Goal: Task Accomplishment & Management: Manage account settings

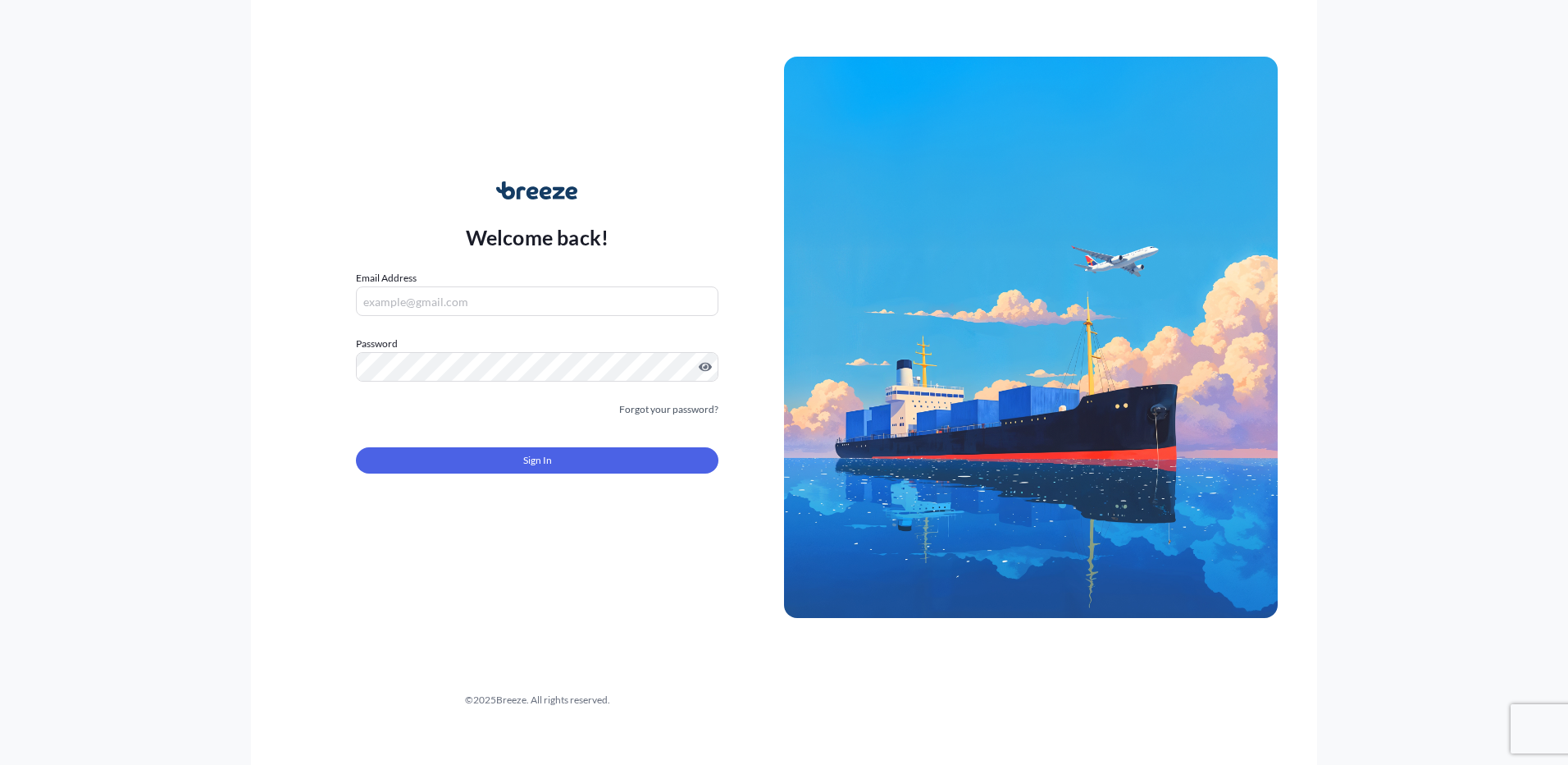
type input "[EMAIL_ADDRESS][DOMAIN_NAME]"
drag, startPoint x: 474, startPoint y: 476, endPoint x: 475, endPoint y: 466, distance: 10.0
click at [474, 476] on form "Email Address [EMAIL_ADDRESS][DOMAIN_NAME] Password Must include: Upper & lower…" at bounding box center [537, 381] width 363 height 223
click at [475, 466] on button "Sign In" at bounding box center [537, 460] width 363 height 26
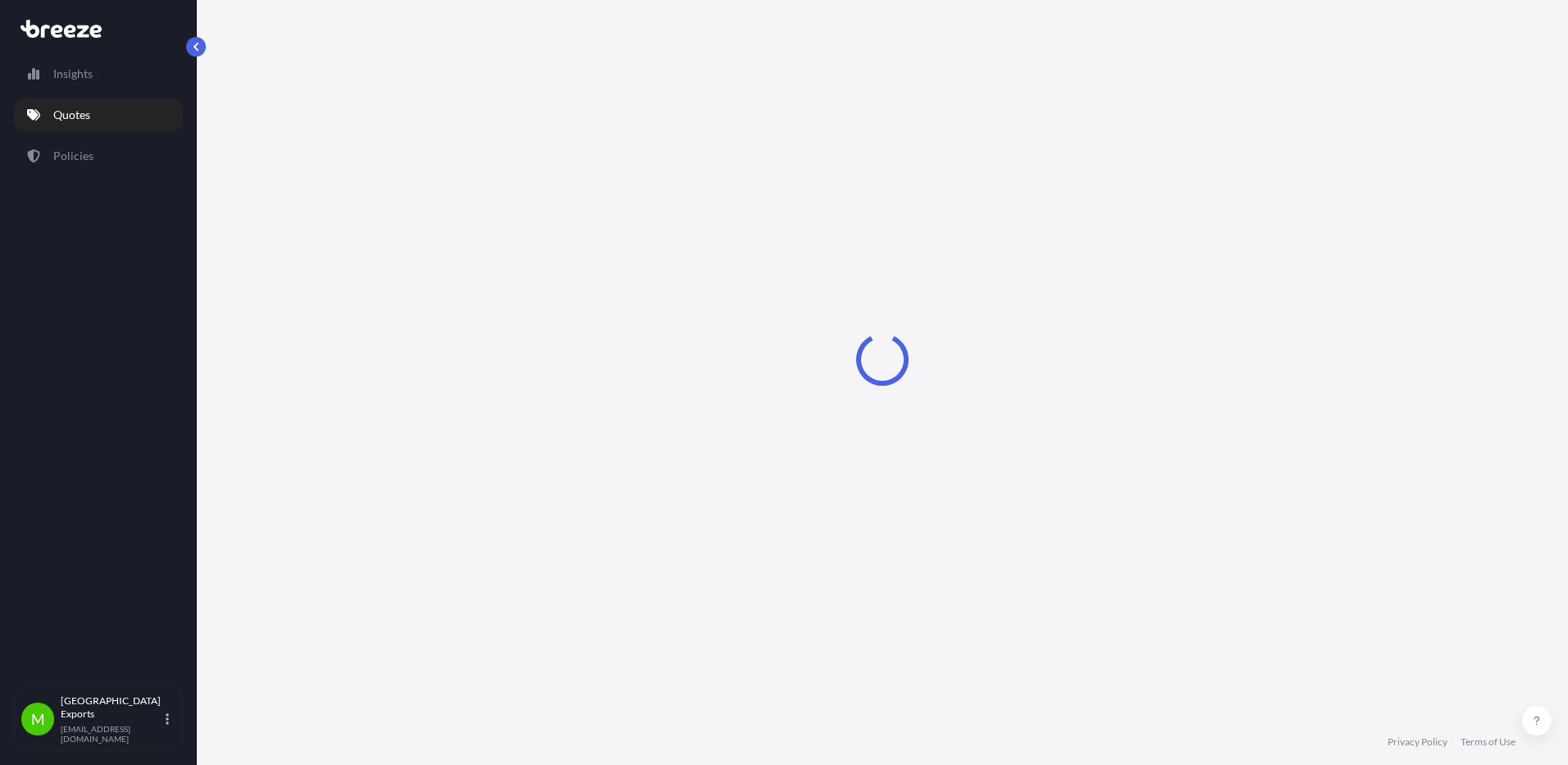
select select "Road"
select select "Sea"
select select "2"
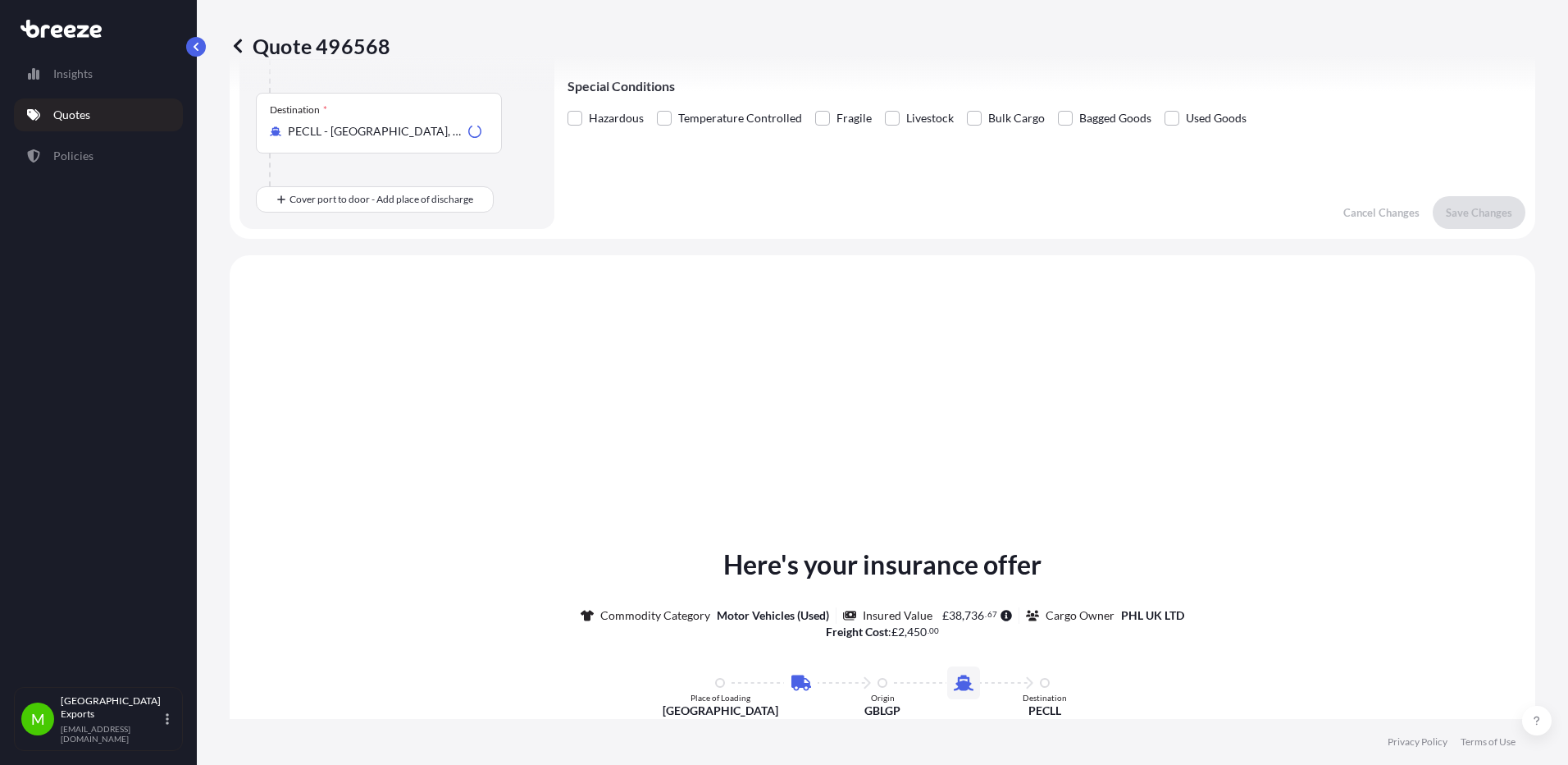
scroll to position [560, 0]
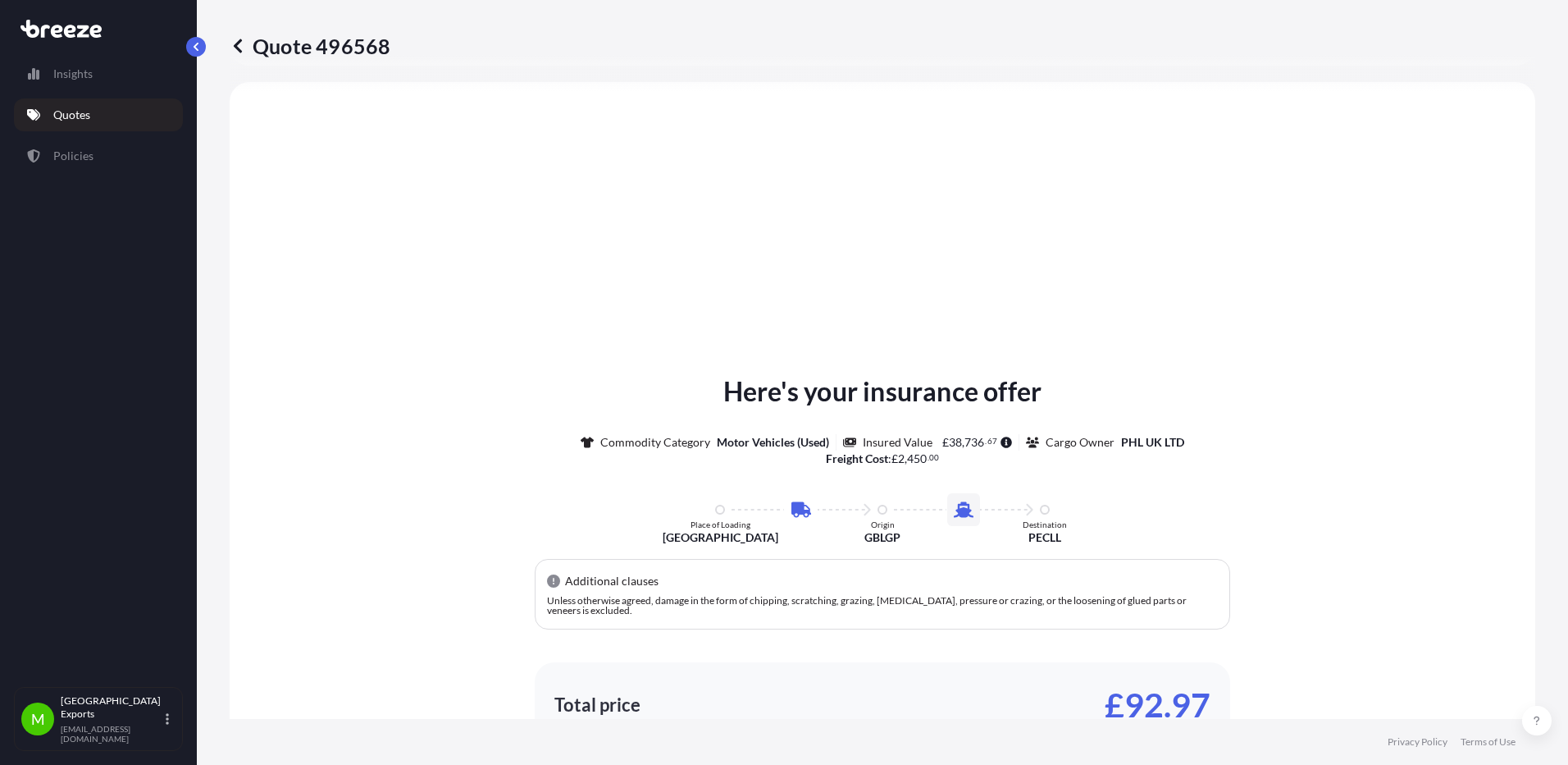
click at [64, 115] on p "Quotes" at bounding box center [71, 115] width 37 height 17
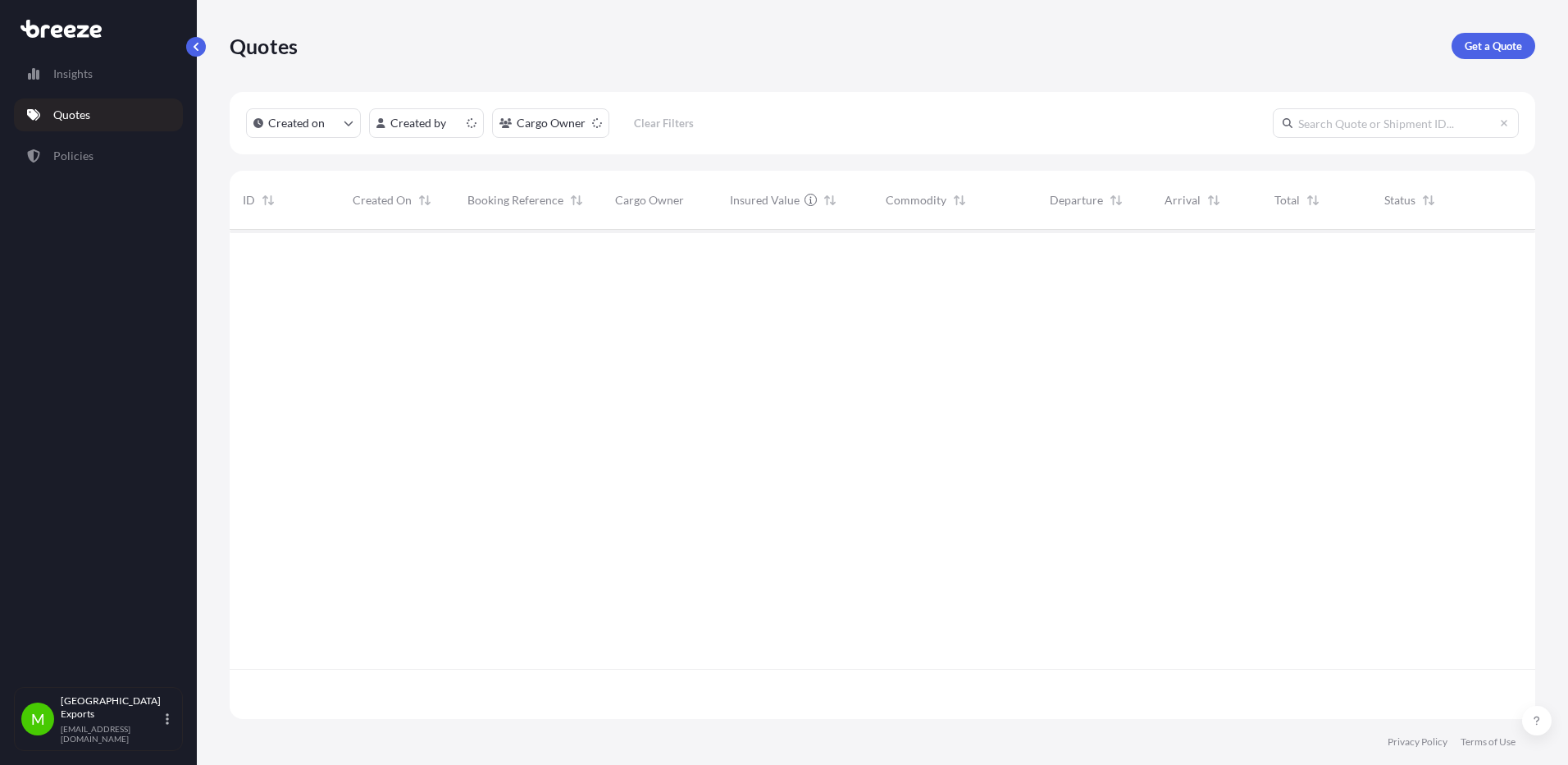
scroll to position [486, 1294]
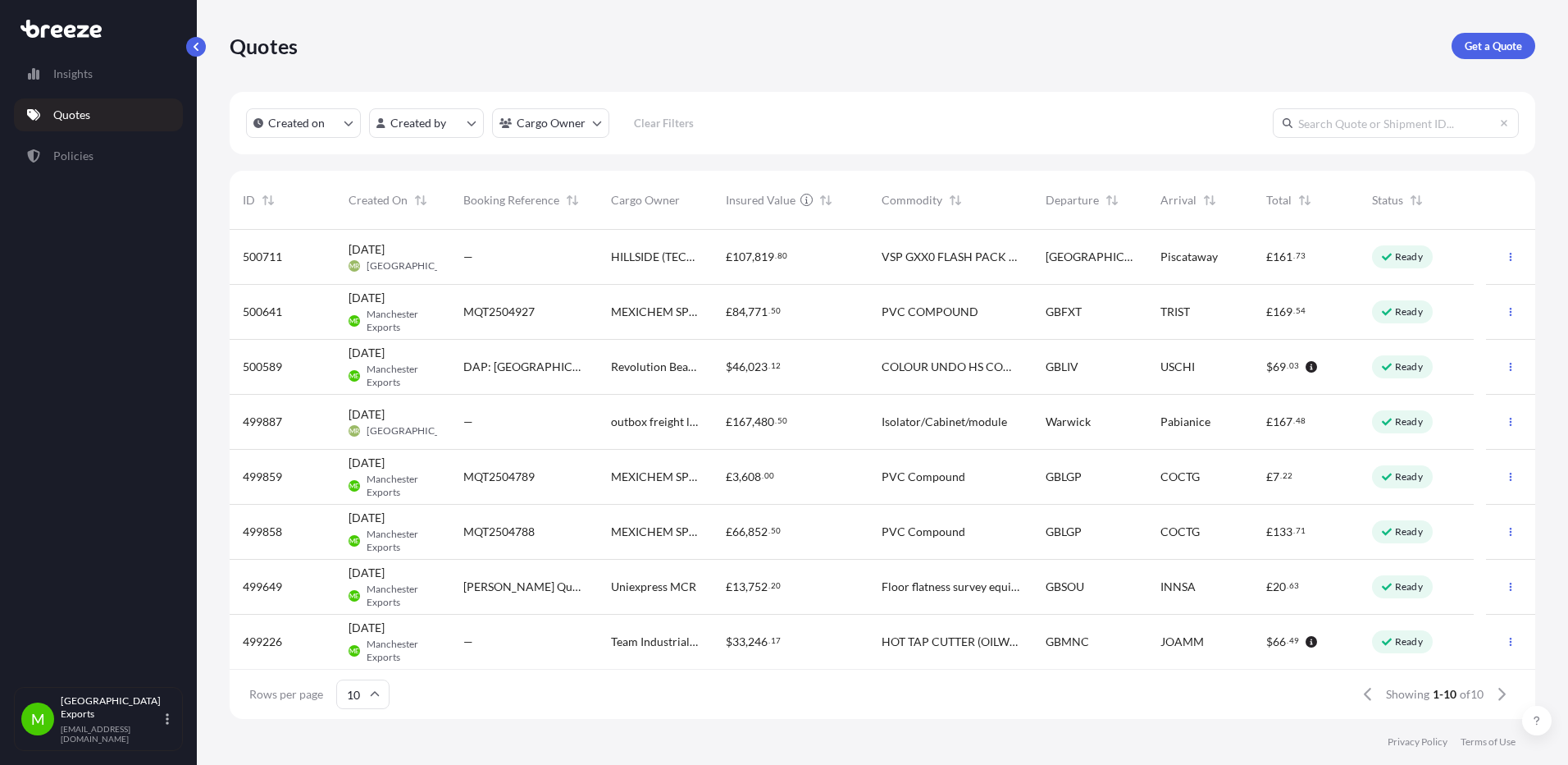
click at [675, 367] on span "Revolution Beauty Ltd" at bounding box center [655, 367] width 88 height 17
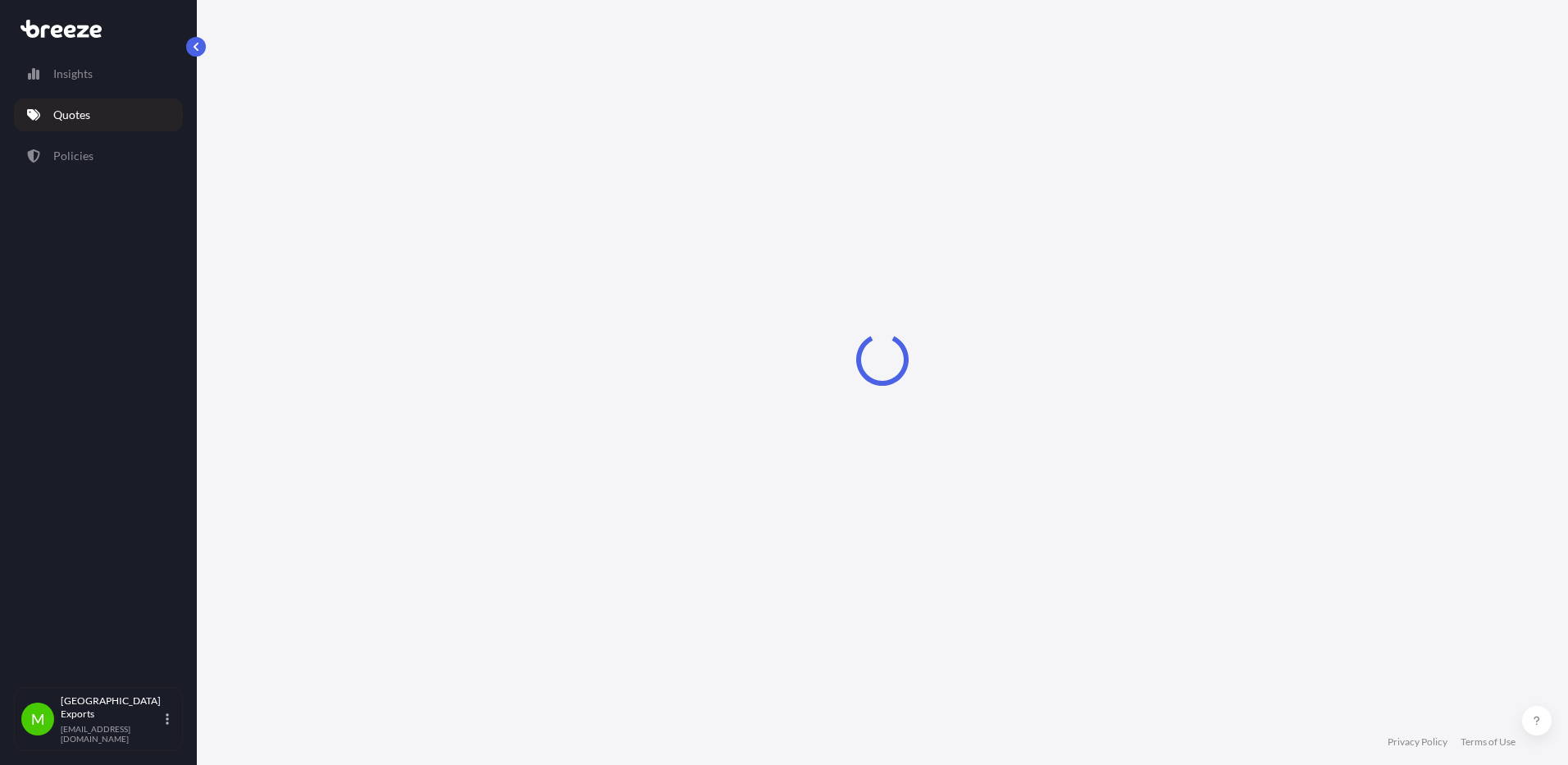
select select "Road"
select select "Sea"
select select "Road"
select select "1"
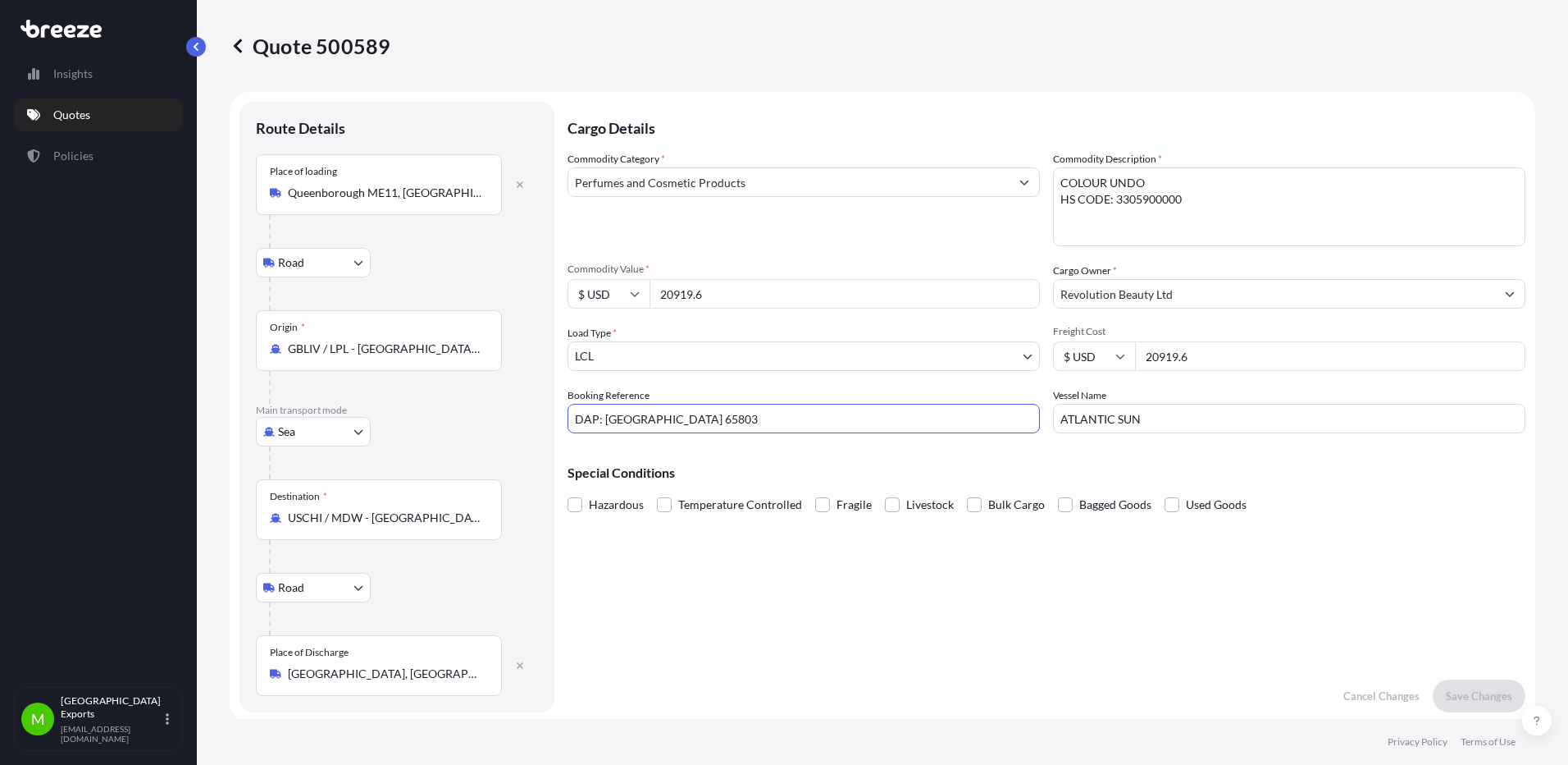
drag, startPoint x: 783, startPoint y: 432, endPoint x: 480, endPoint y: 404, distance: 304.3
click at [480, 404] on form "Route Details Place of loading [GEOGRAPHIC_DATA] Road Road Rail Origin * GBLIV …" at bounding box center [883, 407] width 1306 height 630
type input "ME2501482"
click at [1452, 687] on button "Save Changes" at bounding box center [1480, 696] width 93 height 33
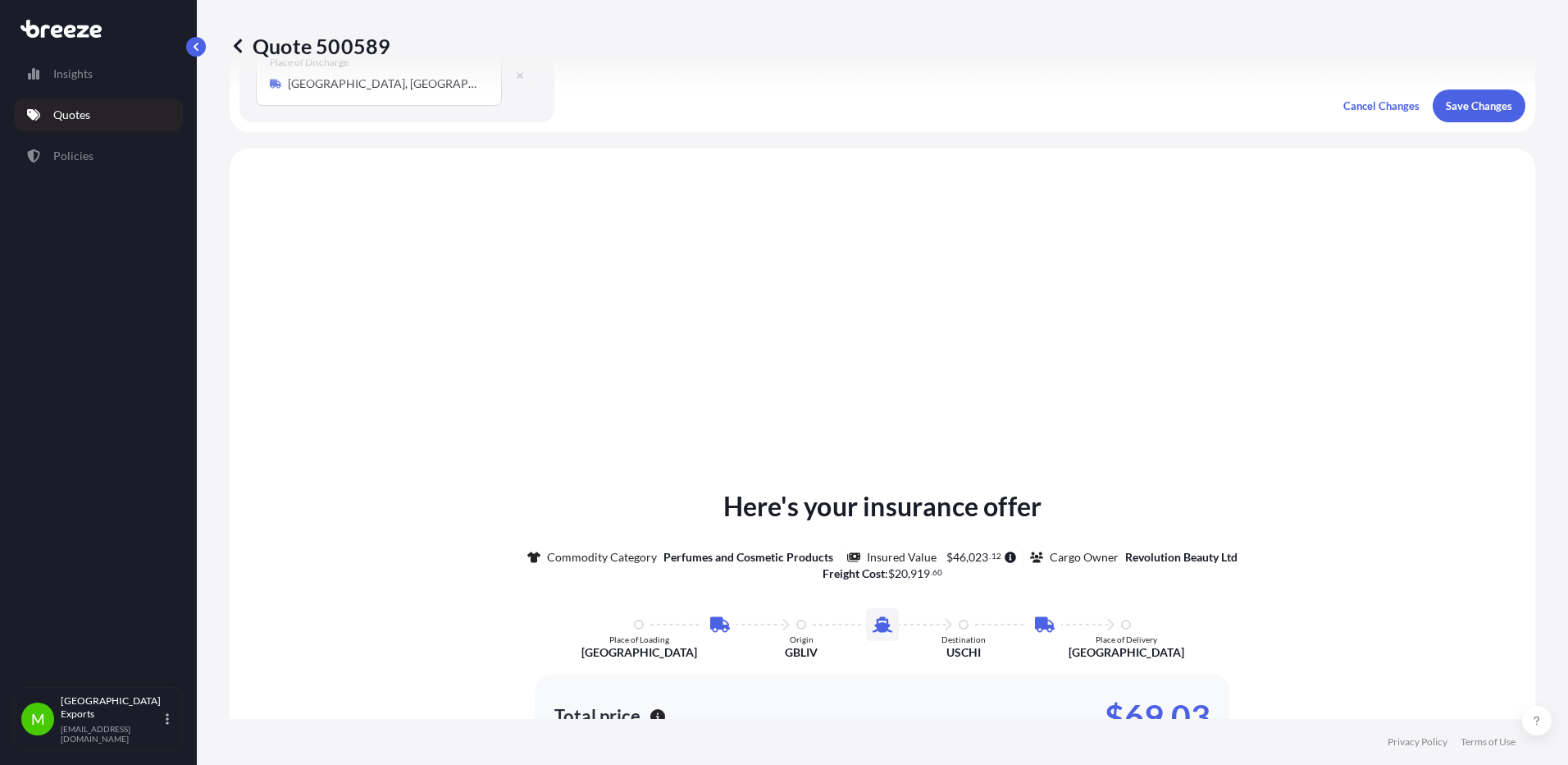
scroll to position [656, 0]
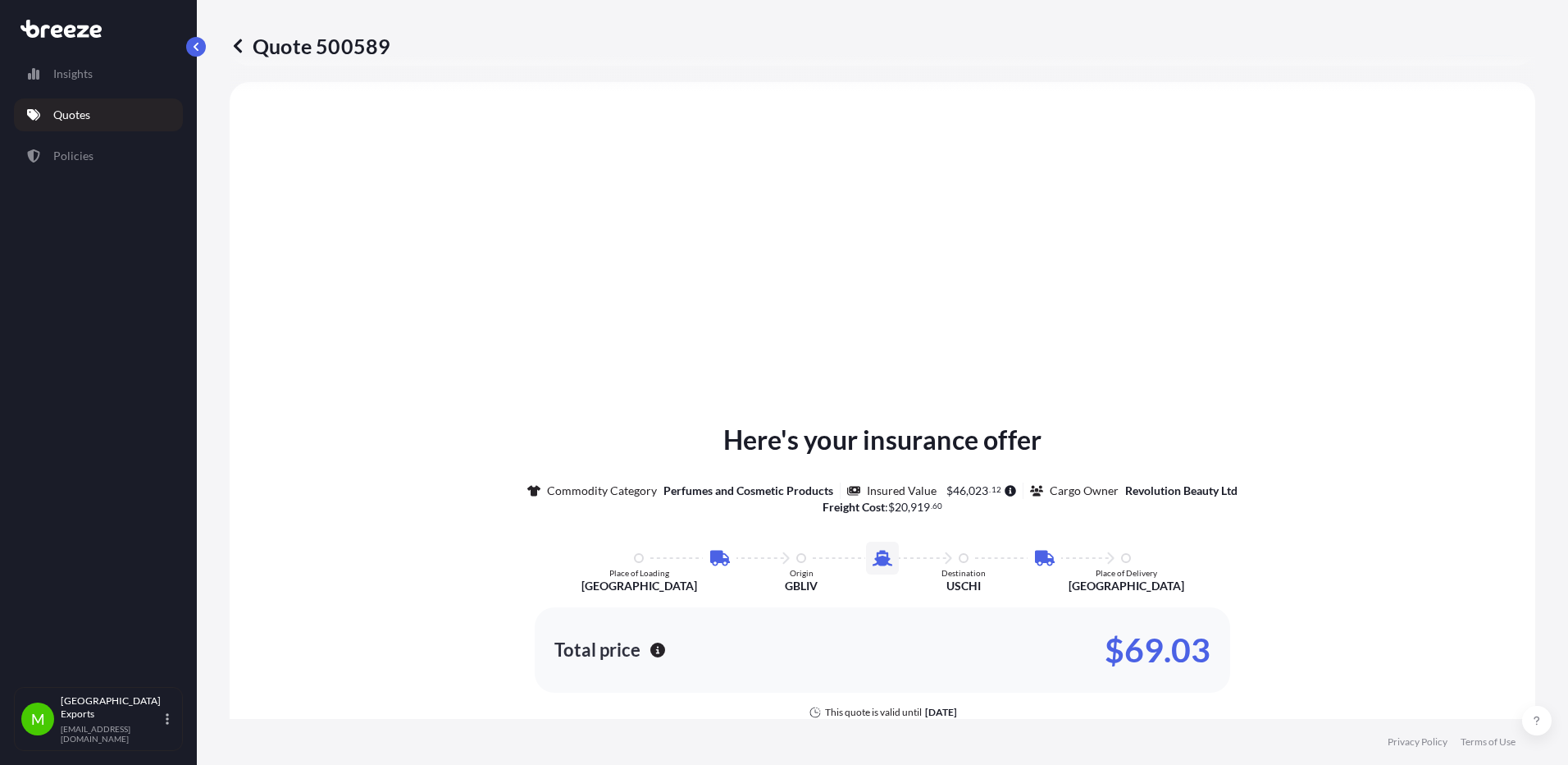
select select "Road"
select select "Sea"
select select "Road"
select select "1"
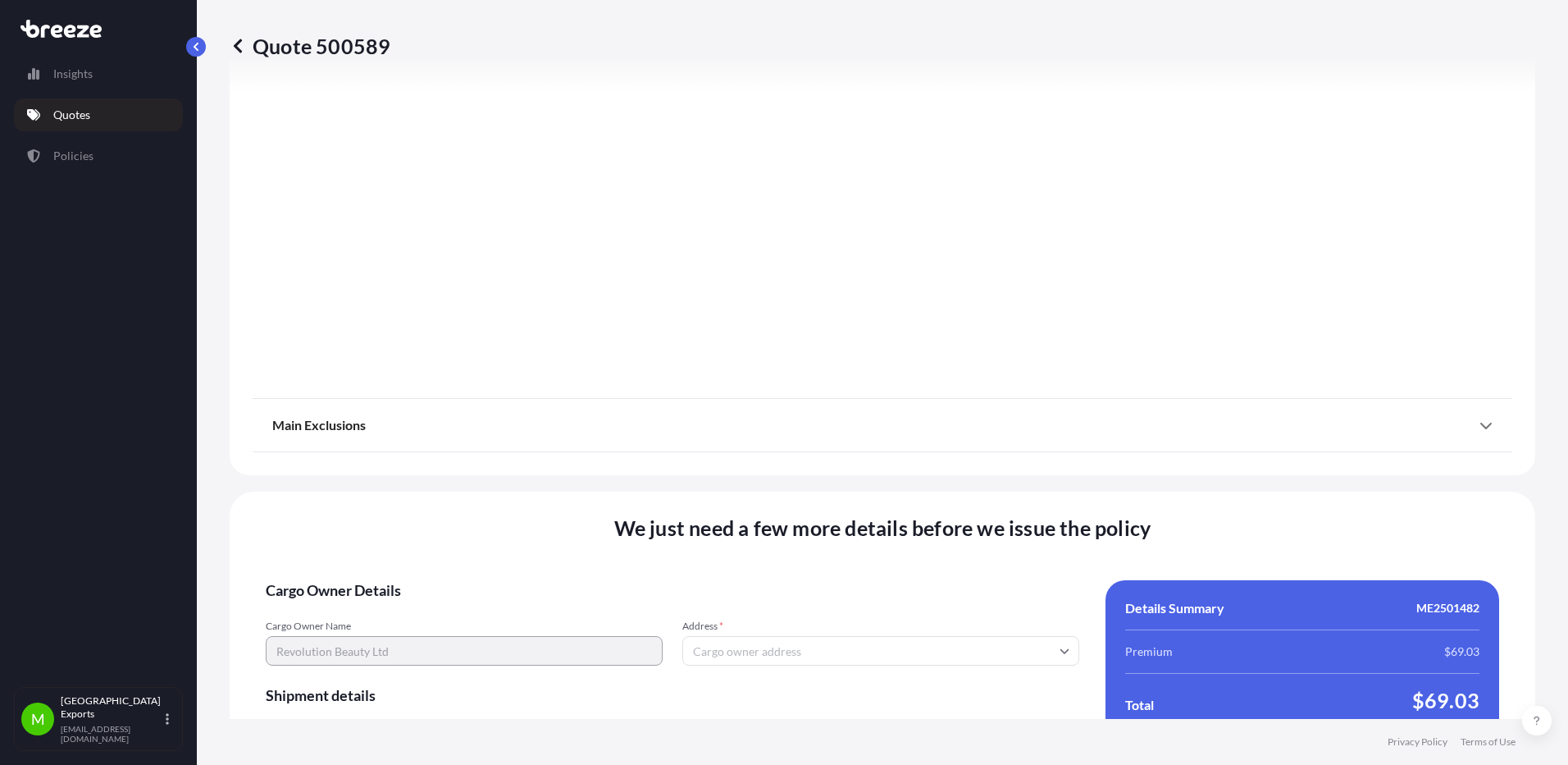
scroll to position [2166, 0]
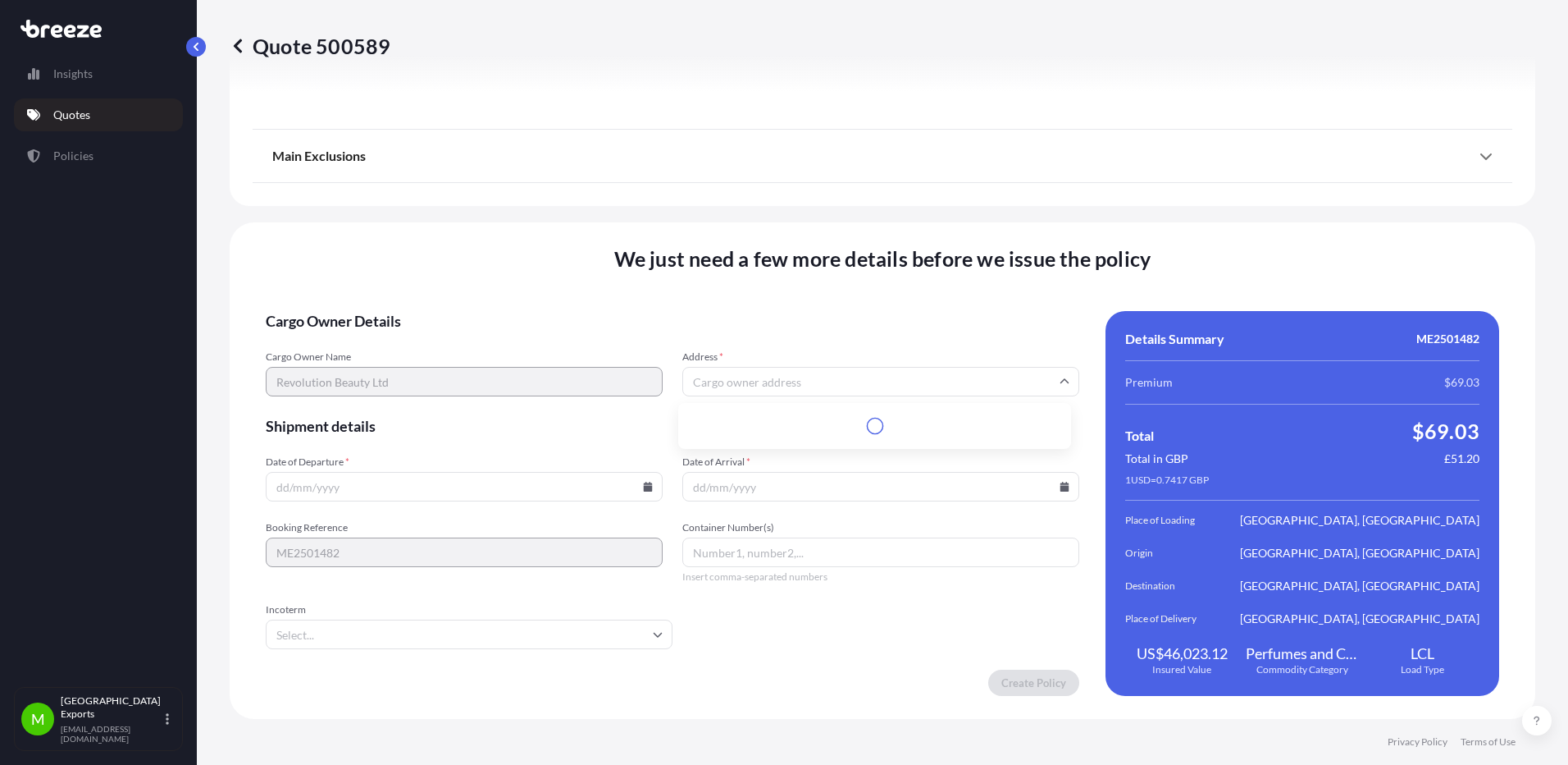
click at [894, 388] on input "Address *" at bounding box center [881, 382] width 397 height 30
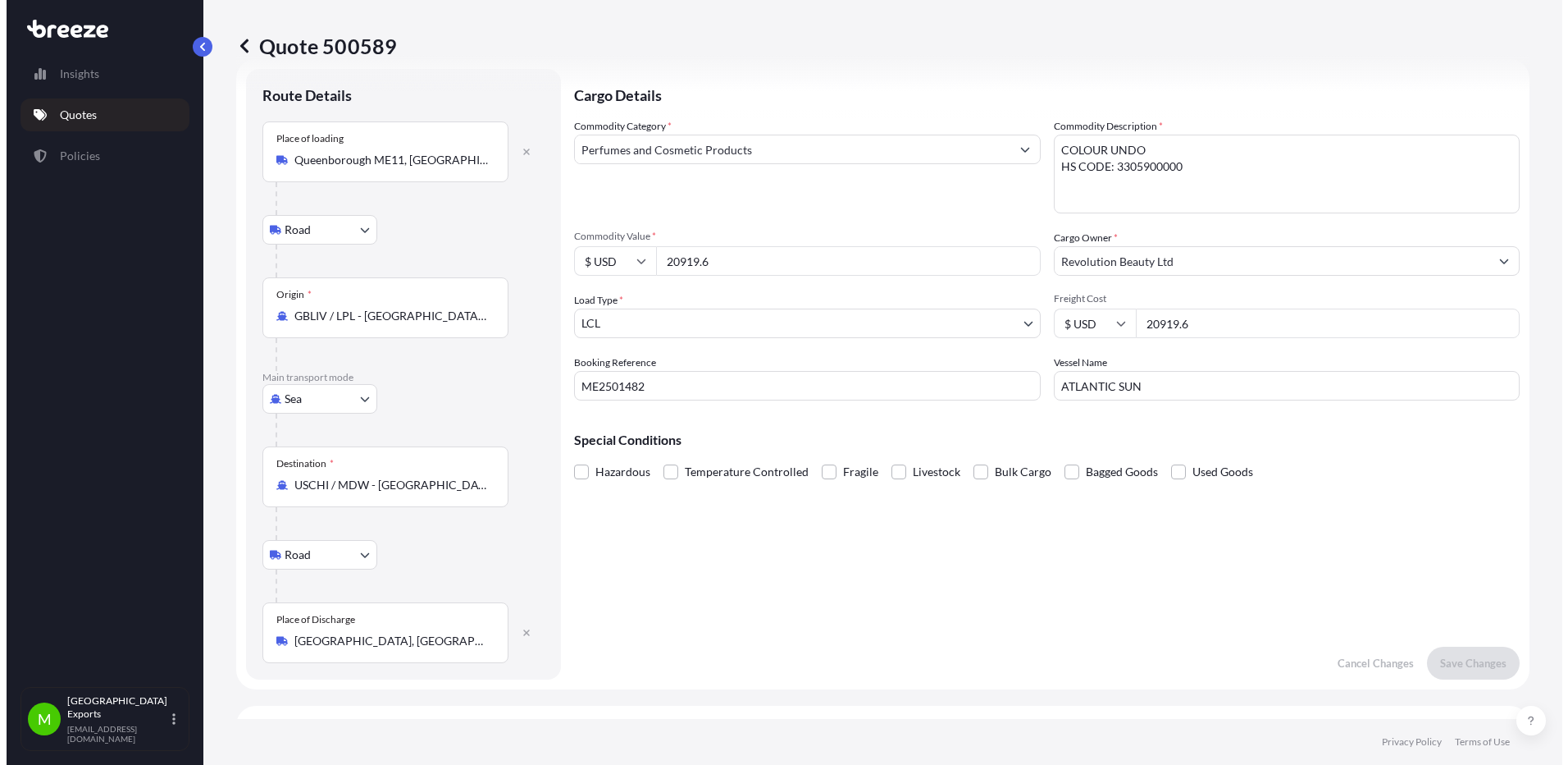
scroll to position [0, 0]
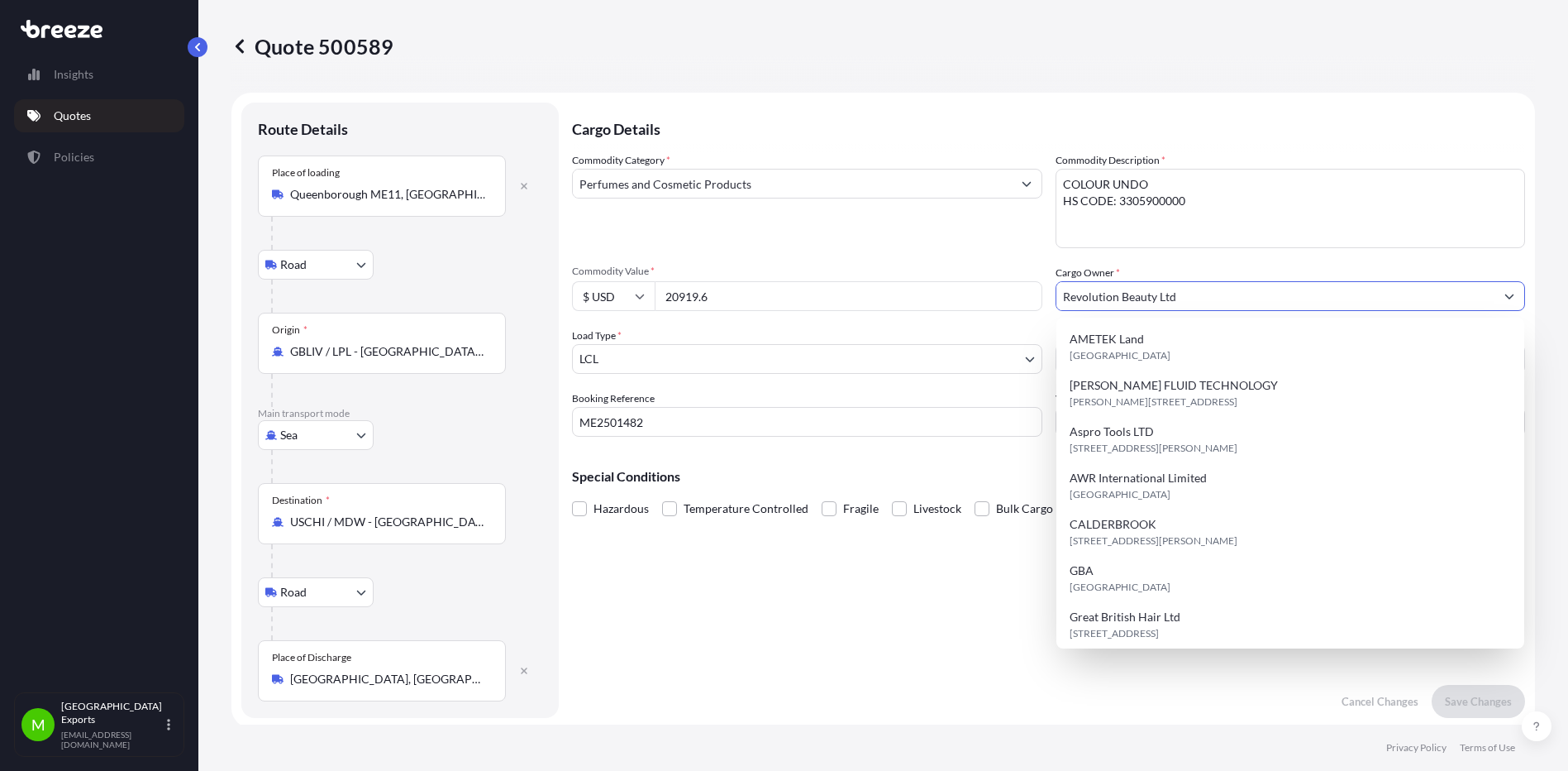
click at [1221, 282] on input "Revolution Beauty Ltd" at bounding box center [1276, 297] width 439 height 30
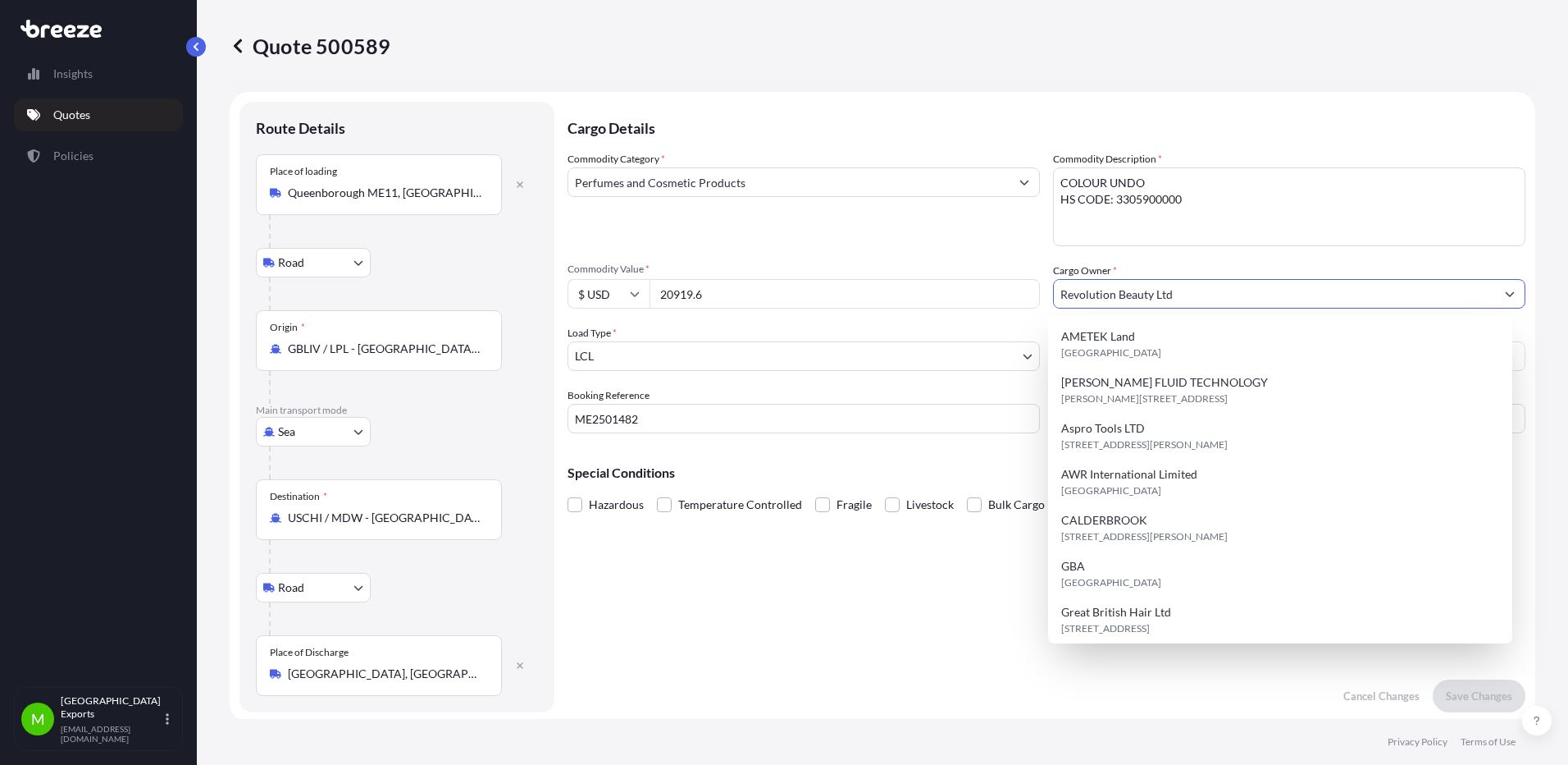
drag, startPoint x: 1204, startPoint y: 289, endPoint x: 1018, endPoint y: 289, distance: 186.0
click at [1018, 289] on div "Commodity Category * Perfumes and Cosmetic Products Commodity Description * COL…" at bounding box center [1046, 291] width 958 height 282
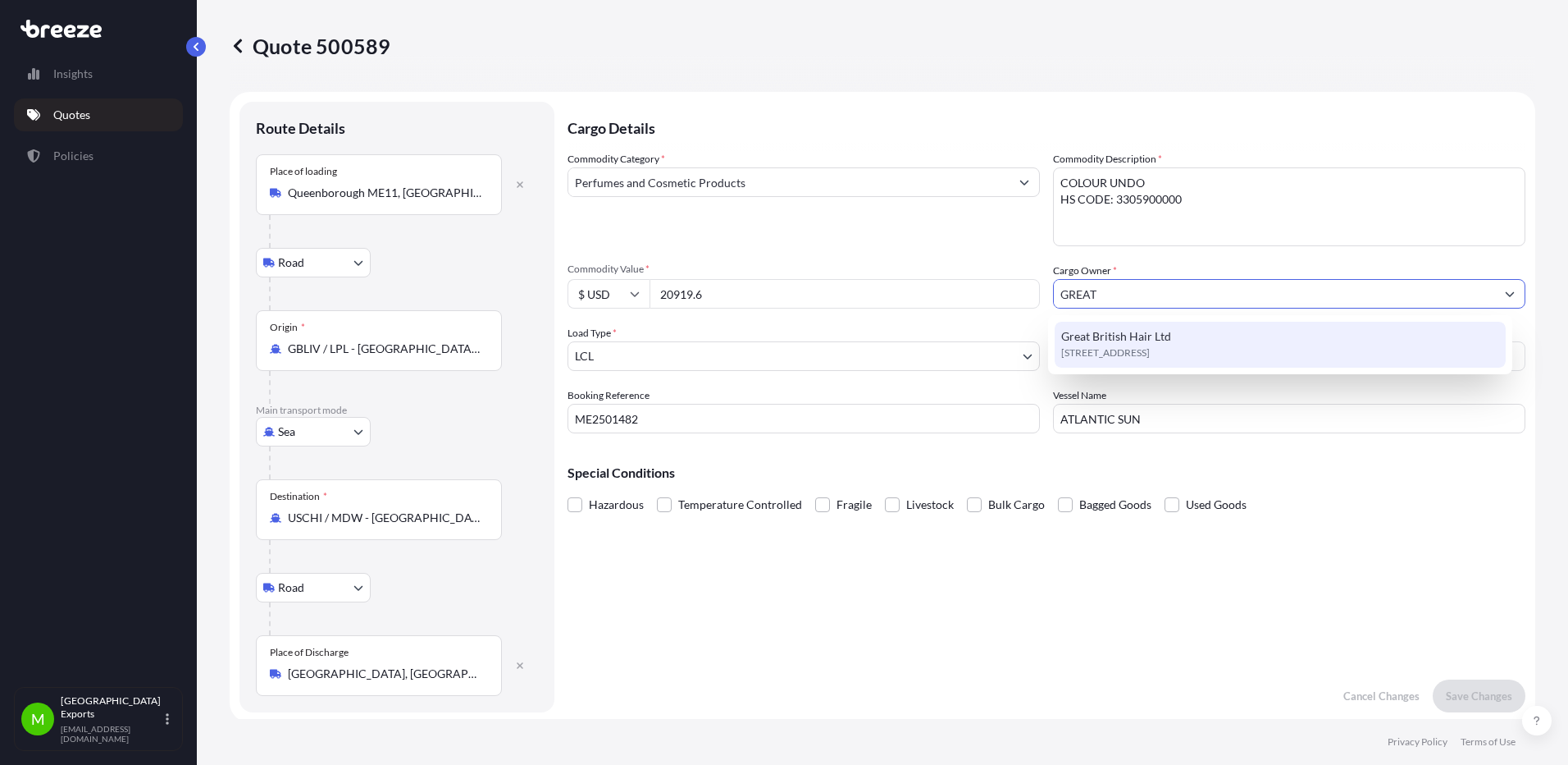
click at [1100, 341] on span "Great British Hair Ltd" at bounding box center [1115, 336] width 110 height 17
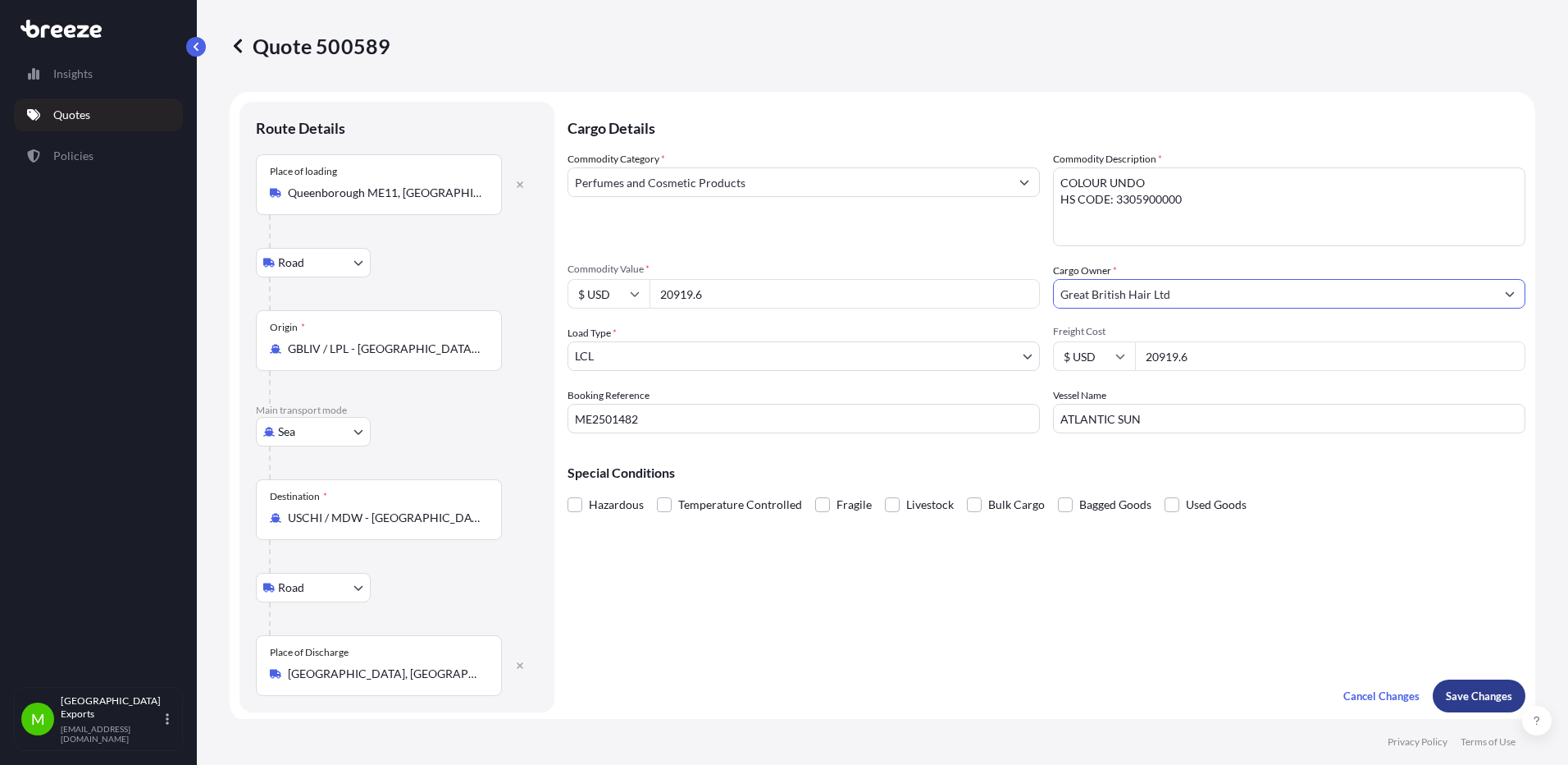
type input "Great British Hair Ltd"
click at [1485, 687] on button "Save Changes" at bounding box center [1480, 696] width 93 height 33
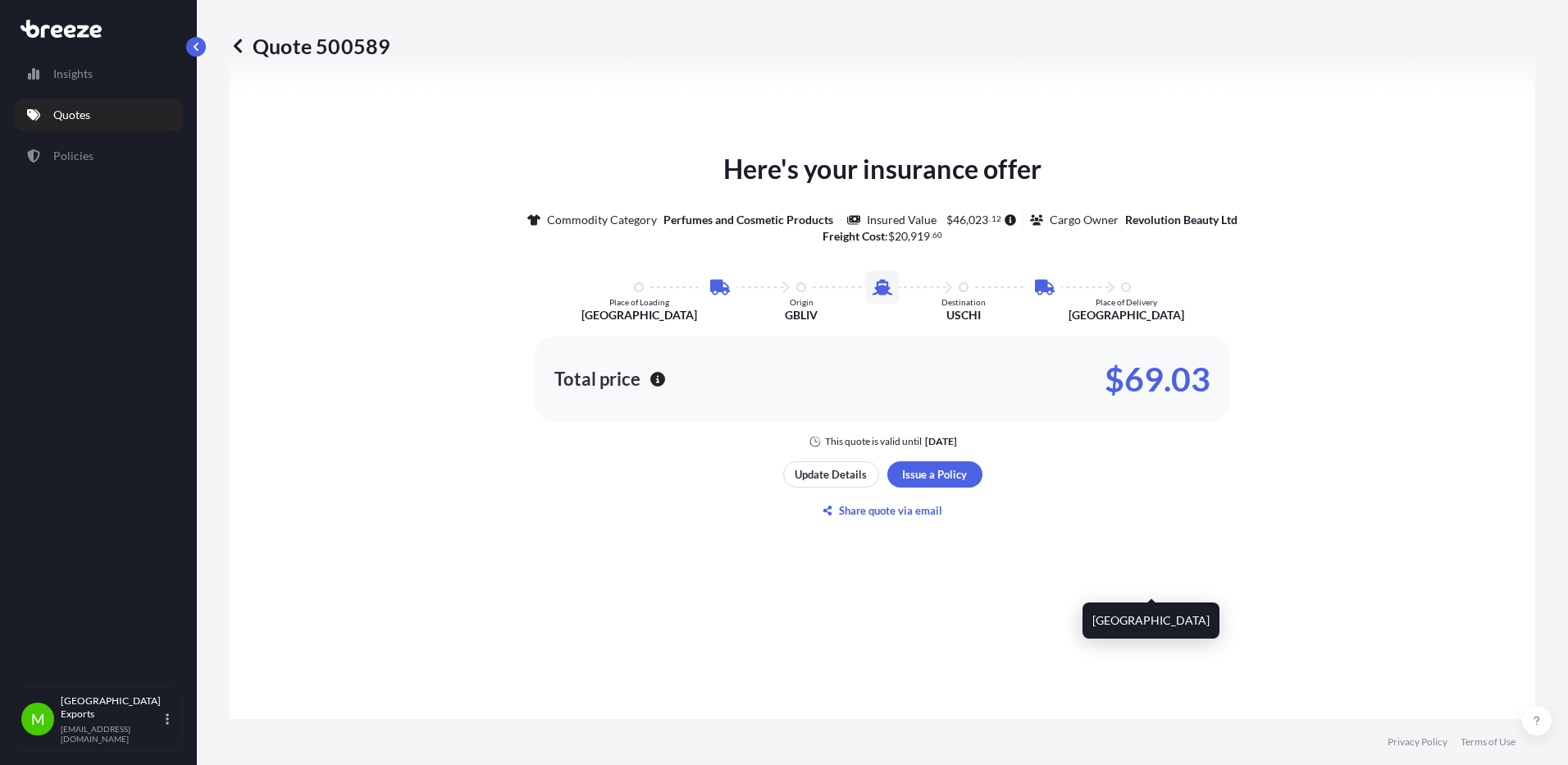
select select "Road"
select select "Sea"
select select "Road"
select select "1"
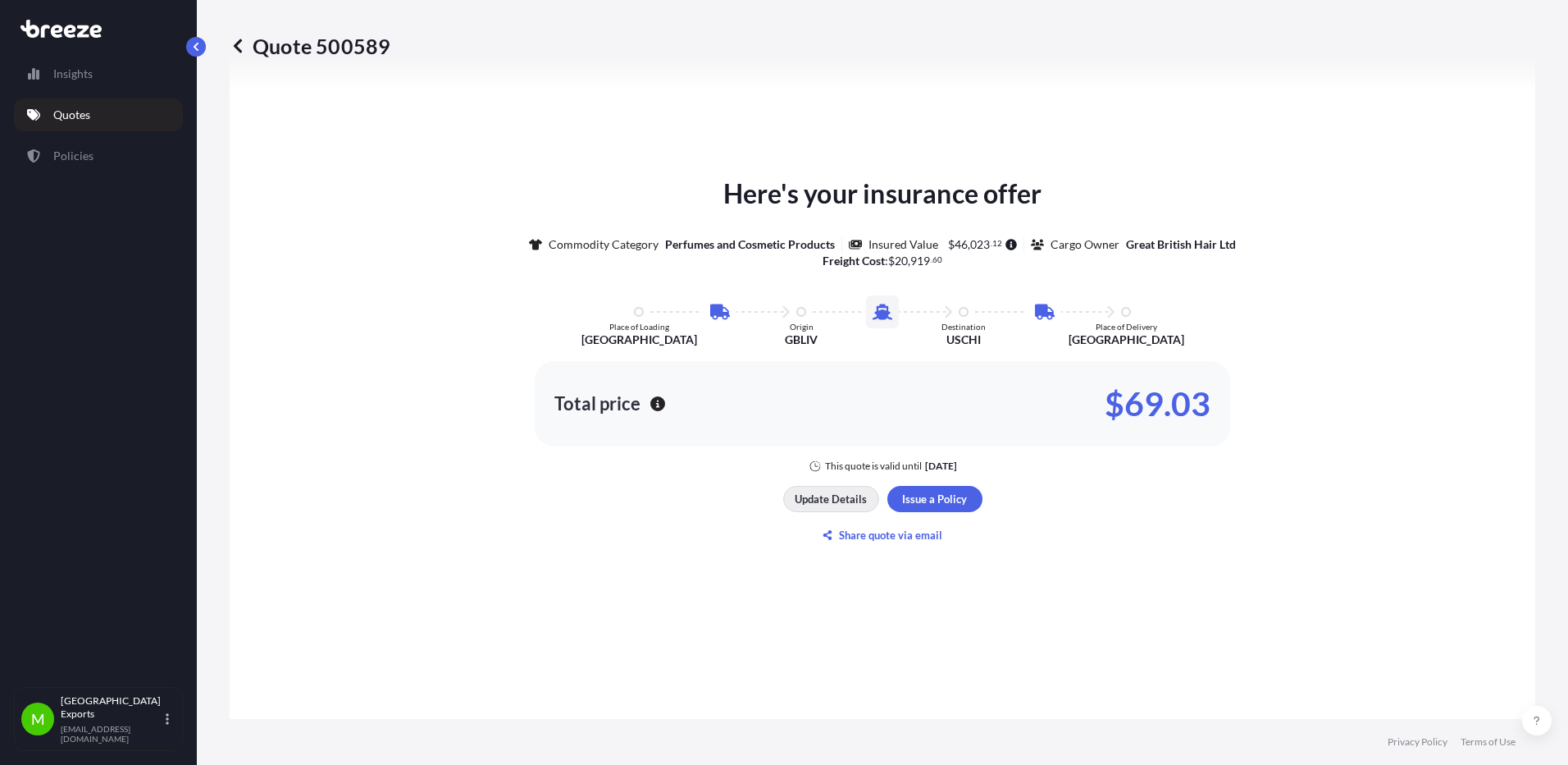
click at [817, 506] on p "Update Details" at bounding box center [830, 498] width 72 height 17
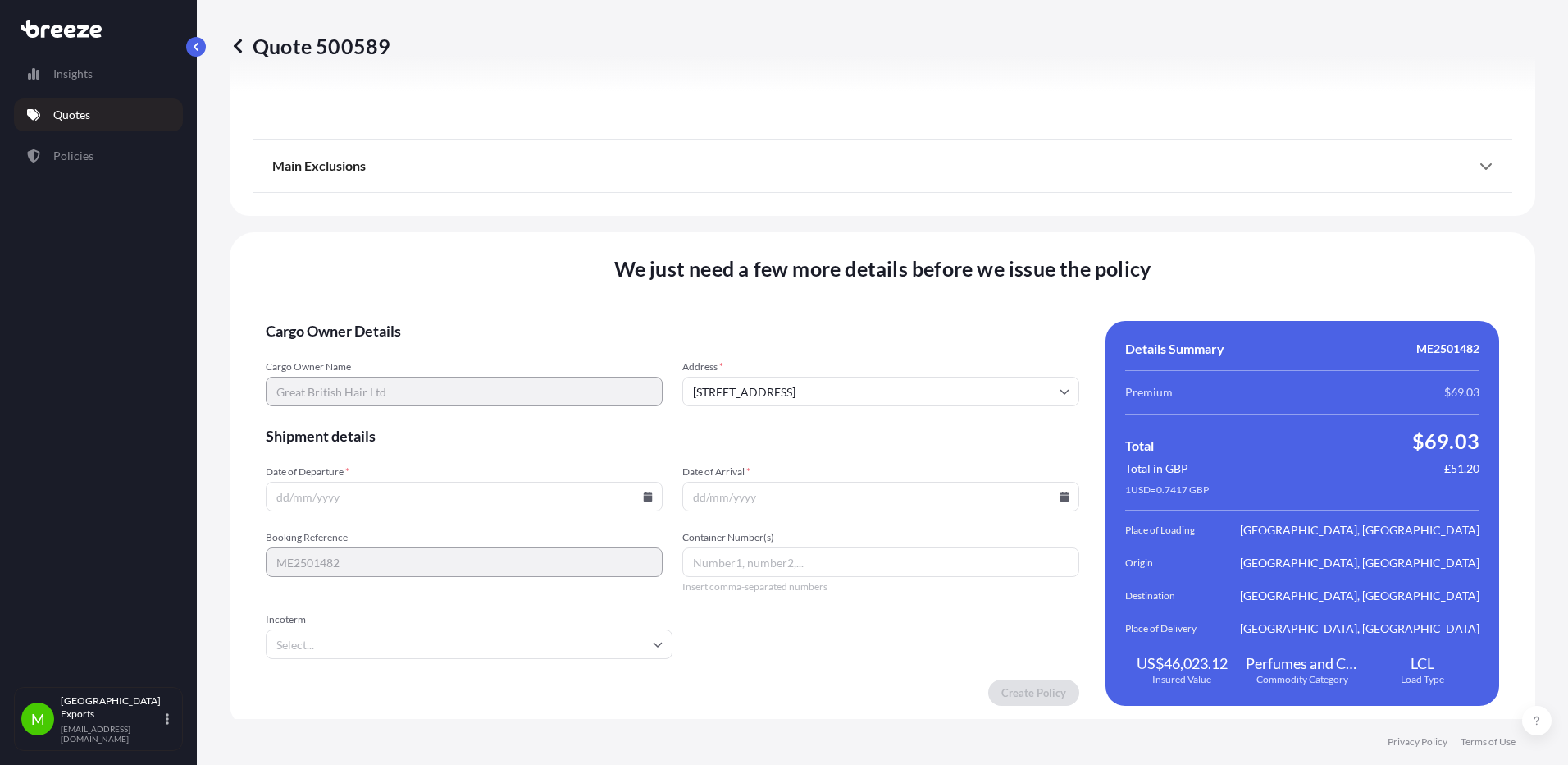
scroll to position [2166, 0]
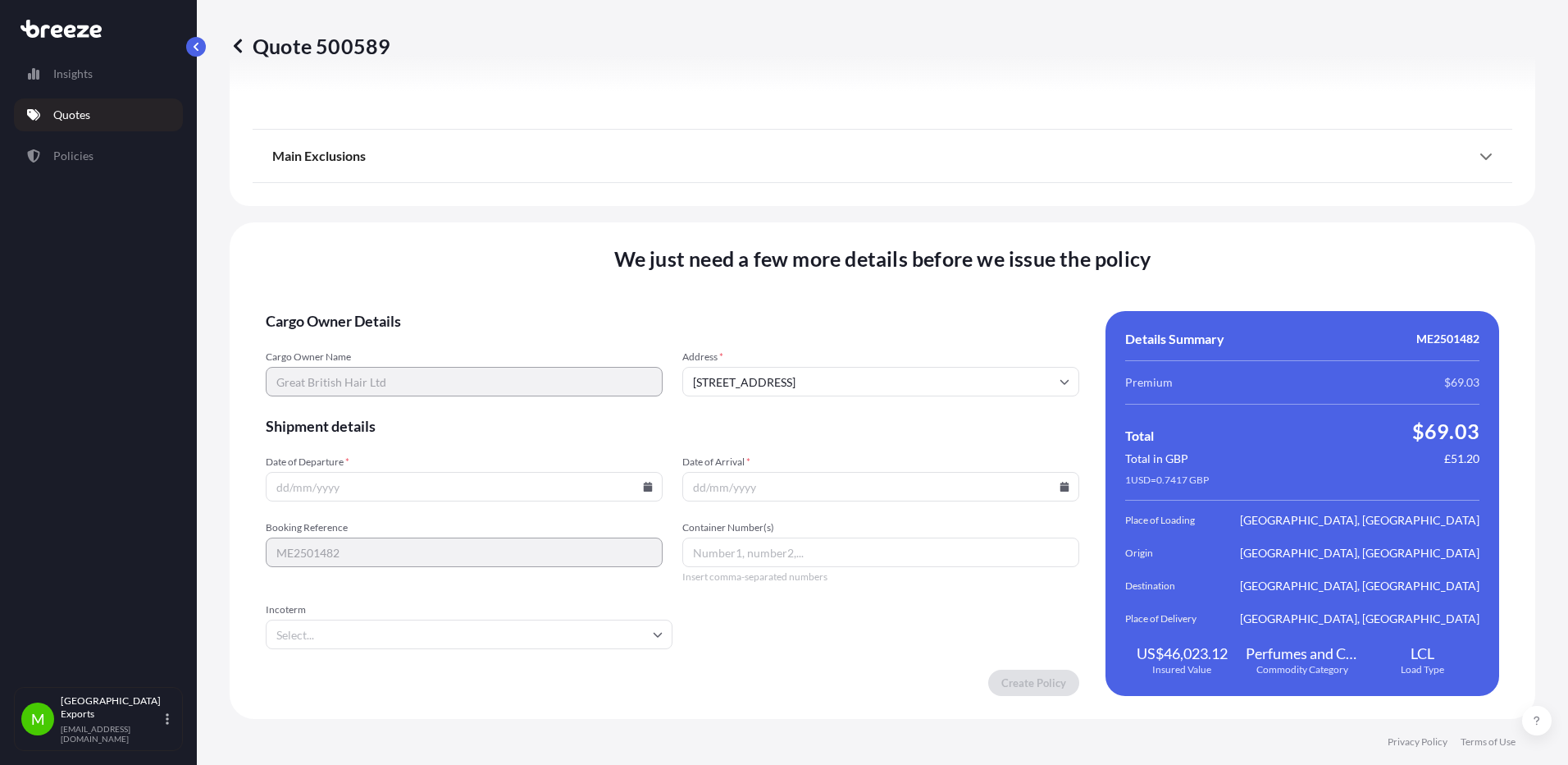
click at [340, 481] on input "Date of Departure *" at bounding box center [464, 487] width 397 height 30
click at [644, 491] on icon at bounding box center [648, 487] width 9 height 10
click at [558, 314] on button "12" at bounding box center [545, 306] width 26 height 26
type input "[DATE]"
click at [1061, 486] on icon at bounding box center [1065, 487] width 9 height 10
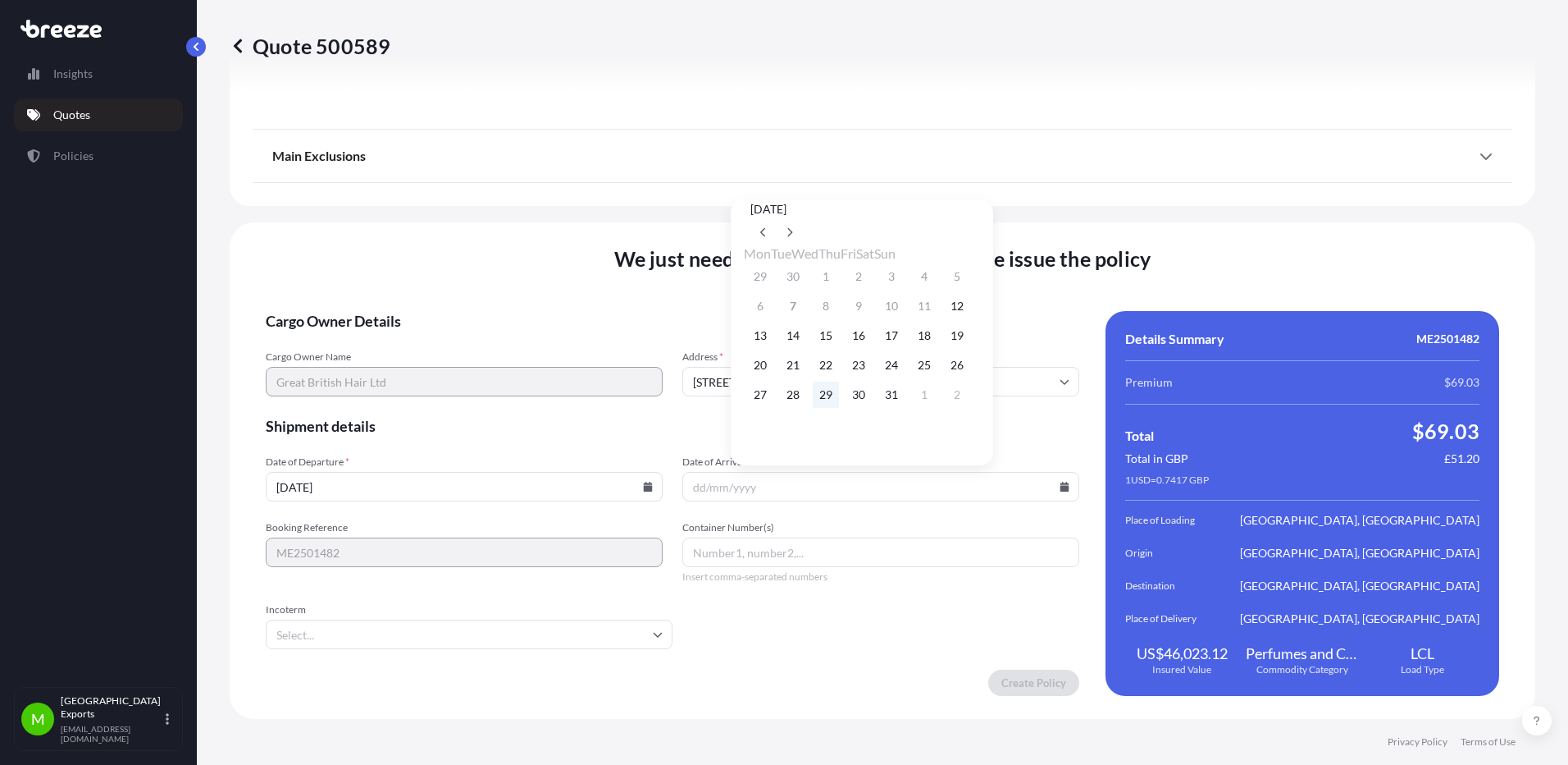
click at [829, 400] on button "29" at bounding box center [826, 394] width 26 height 26
type input "[DATE]"
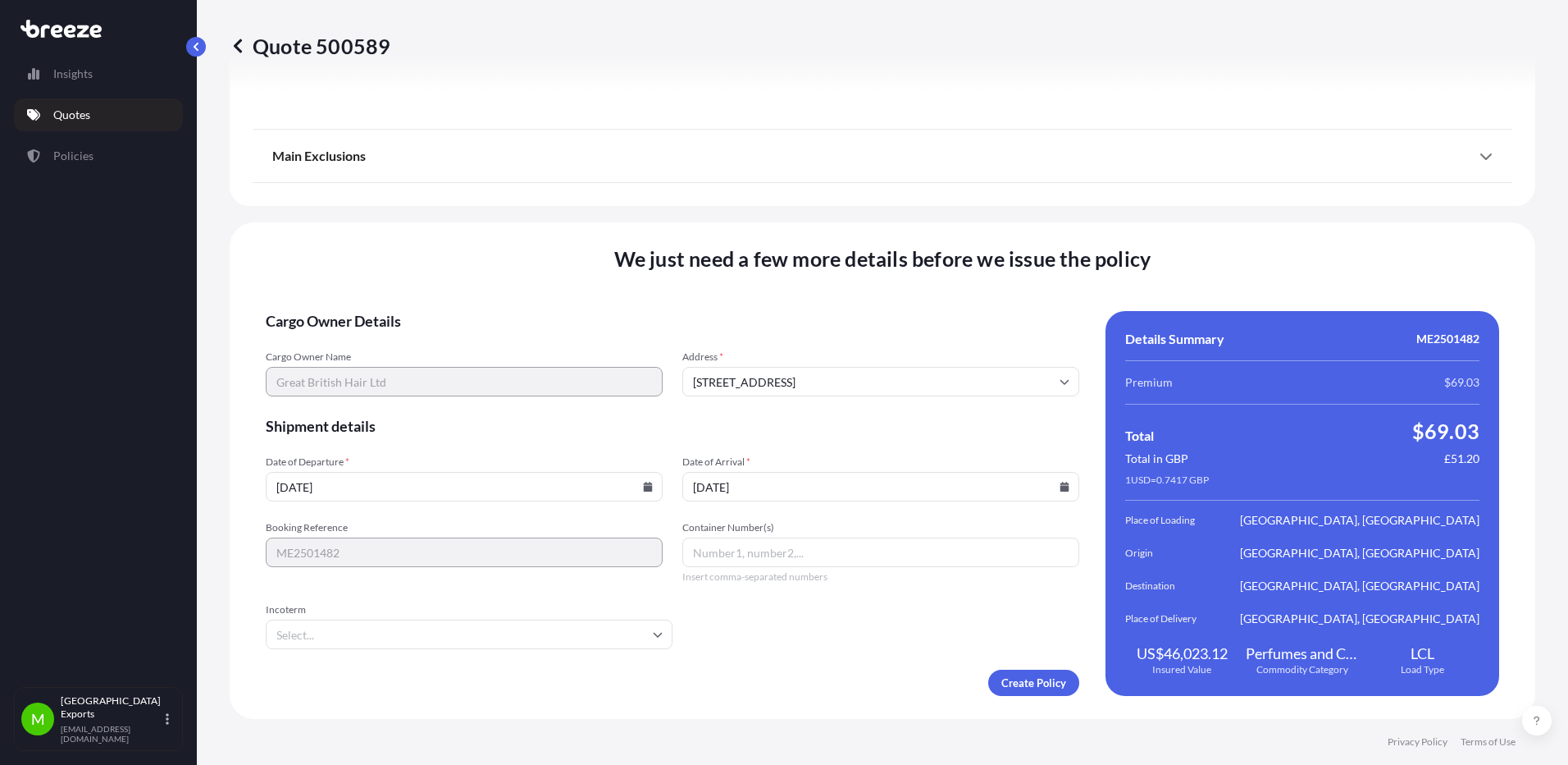
click at [453, 592] on form "Cargo Owner Details Cargo Owner Name Great British Hair Ltd Address * [STREET_A…" at bounding box center [672, 503] width 813 height 384
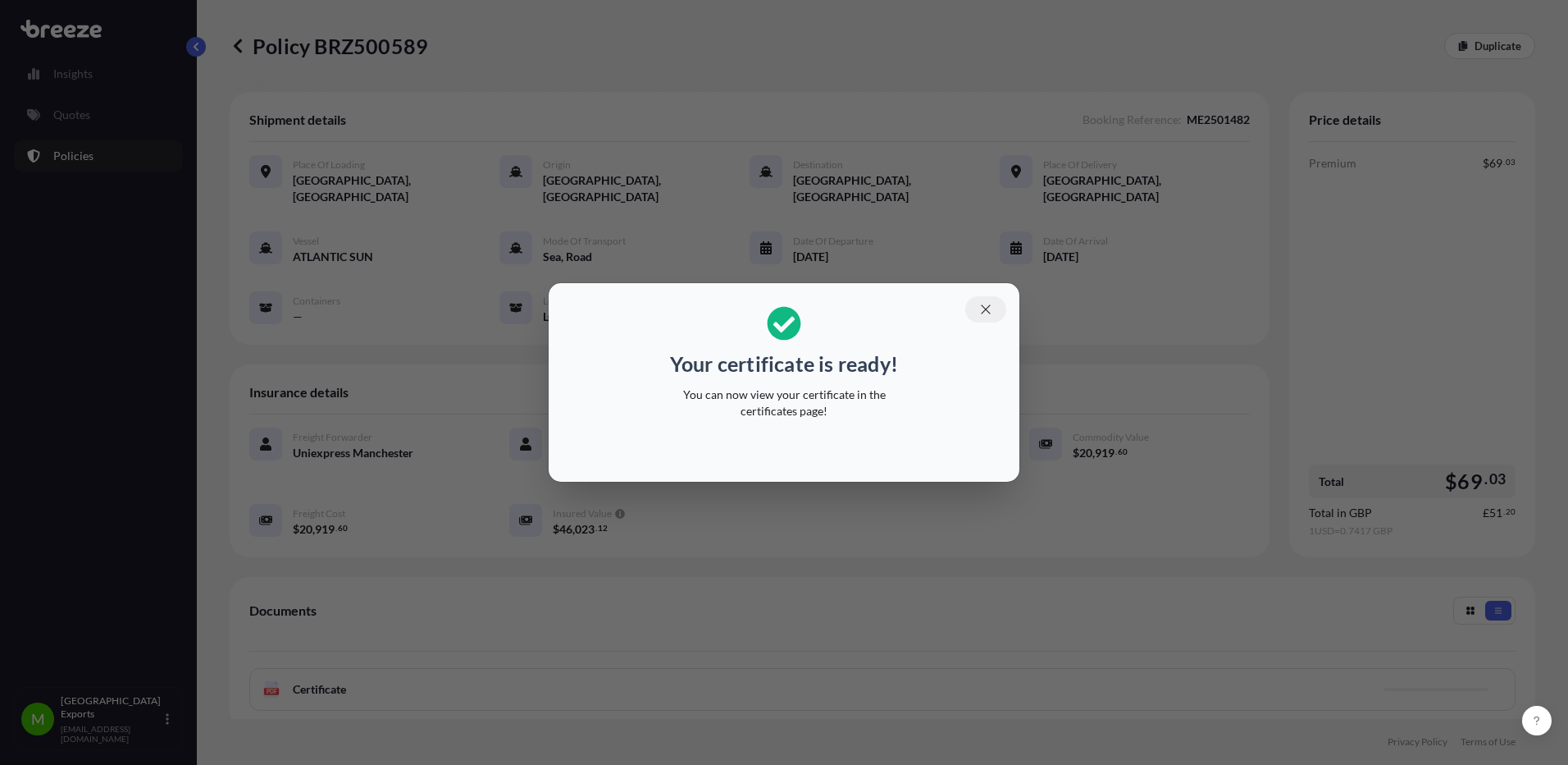
click at [980, 307] on icon "button" at bounding box center [986, 309] width 15 height 15
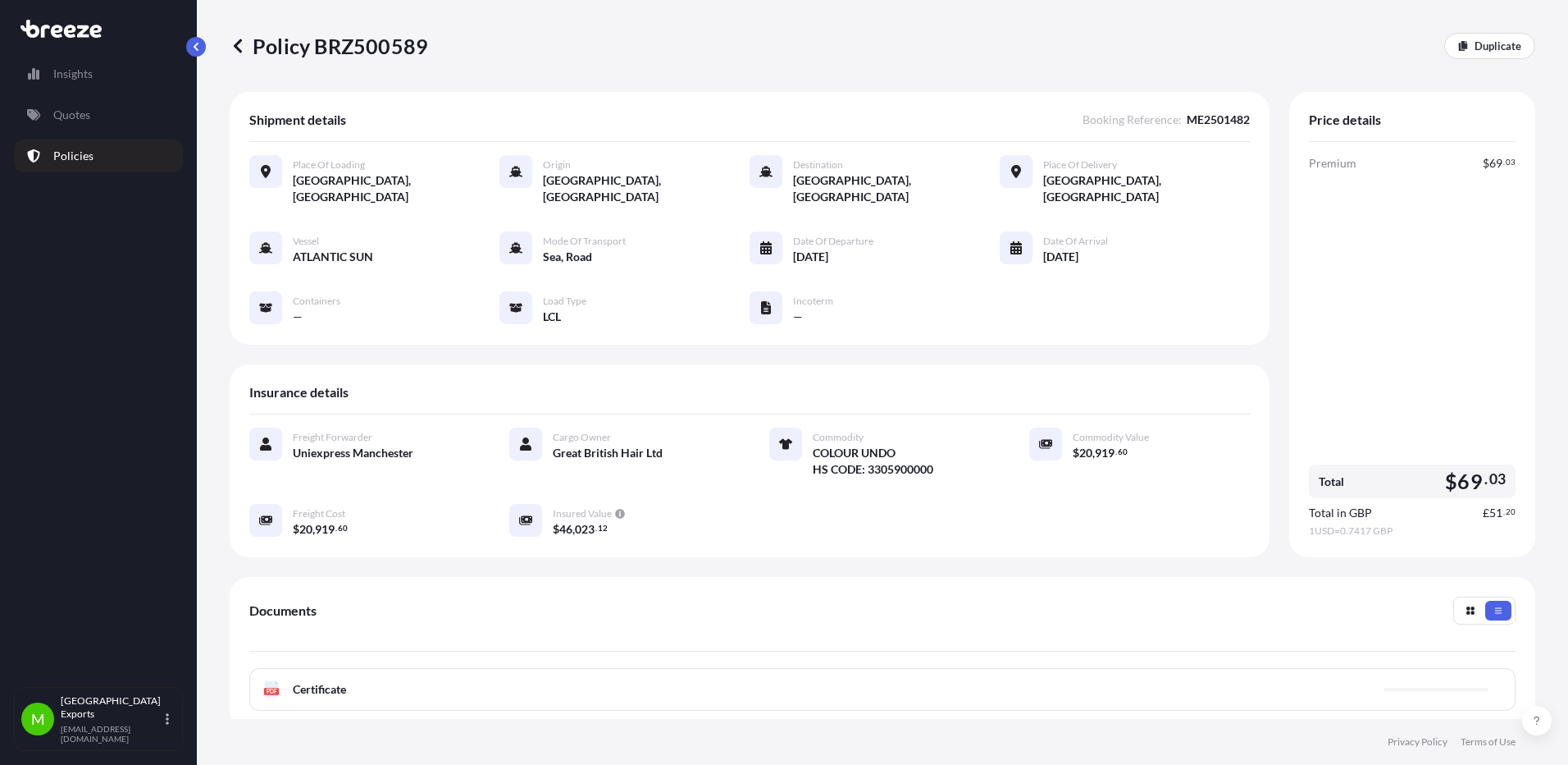
click at [313, 681] on span "Certificate" at bounding box center [320, 689] width 53 height 17
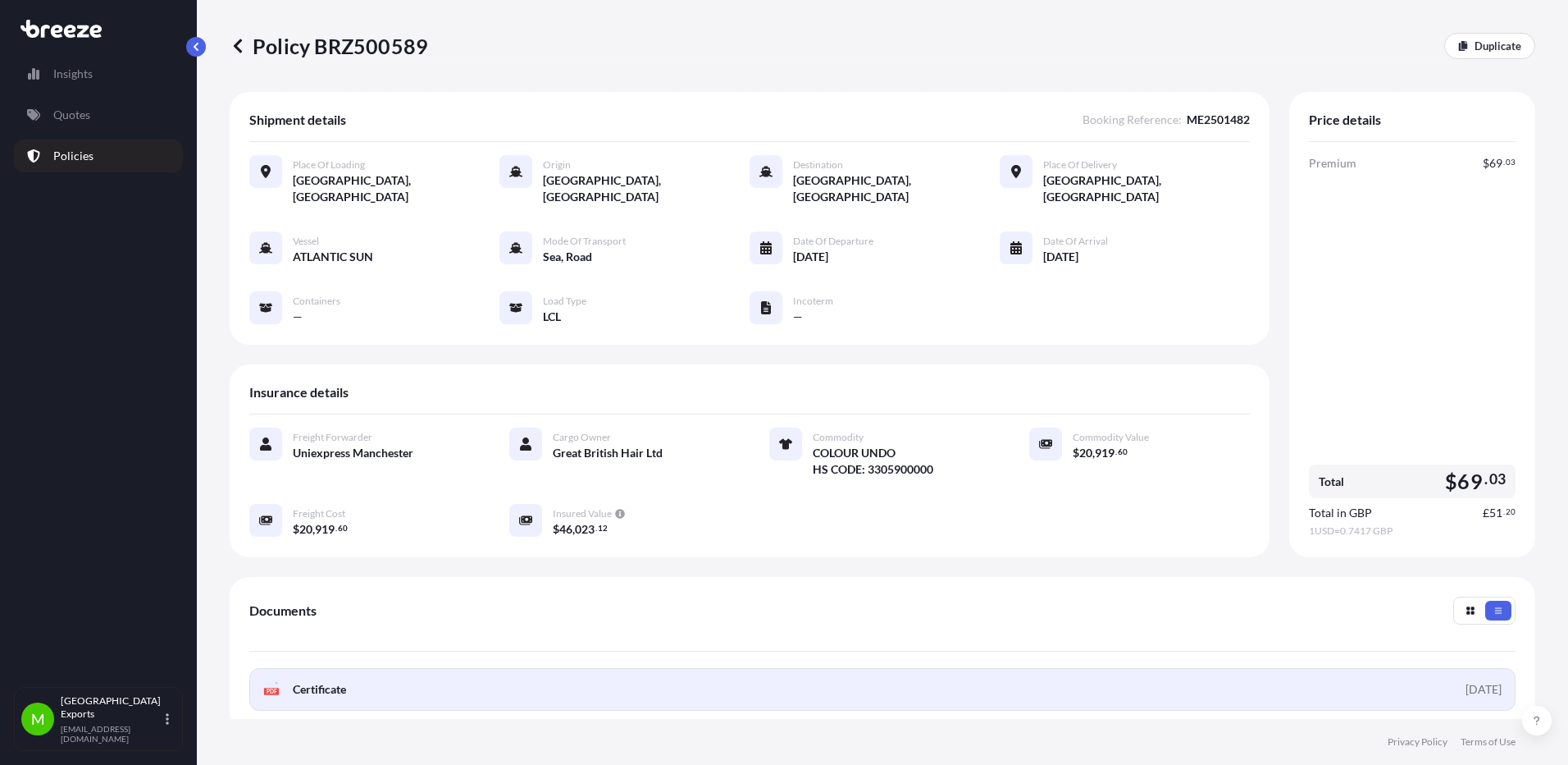
click at [1396, 668] on link "PDF Certificate [DATE]" at bounding box center [883, 689] width 1266 height 43
